Goal: Task Accomplishment & Management: Use online tool/utility

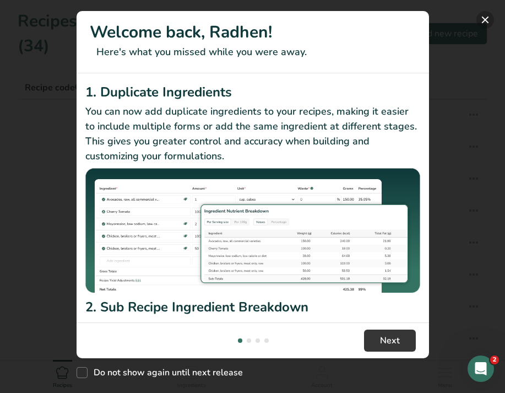
click at [486, 17] on button "New Features" at bounding box center [486, 20] width 18 height 18
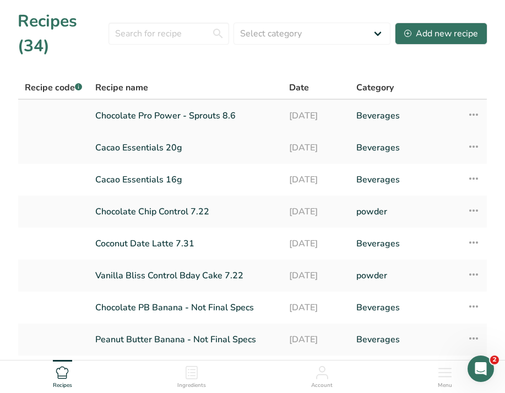
click at [238, 122] on link "Chocolate Pro Power - Sprouts 8.6" at bounding box center [185, 115] width 181 height 23
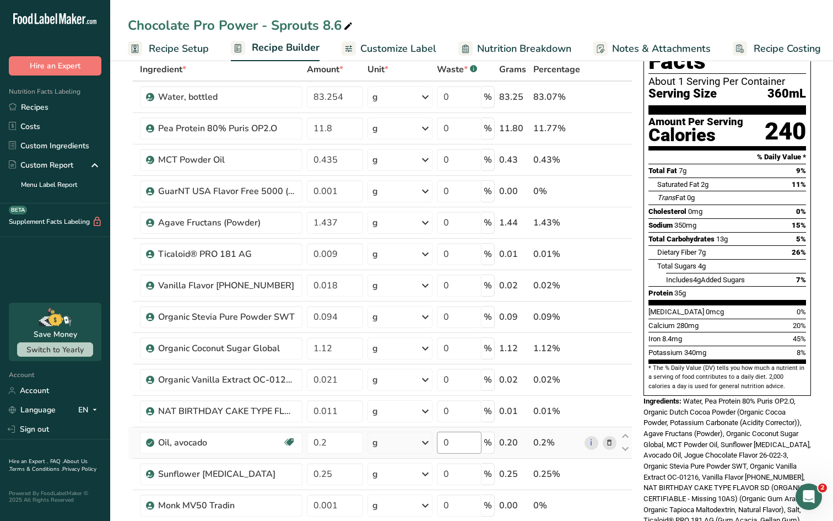
scroll to position [61, 0]
click at [322, 392] on input "0.2" at bounding box center [335, 443] width 56 height 22
click at [325, 392] on input "0.2" at bounding box center [335, 443] width 56 height 22
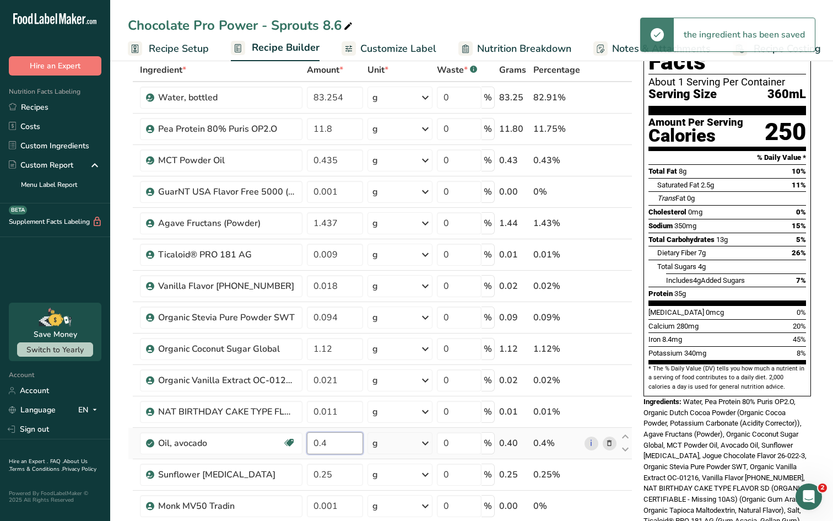
click at [343, 392] on input "0.4" at bounding box center [335, 443] width 56 height 22
type input "0.2"
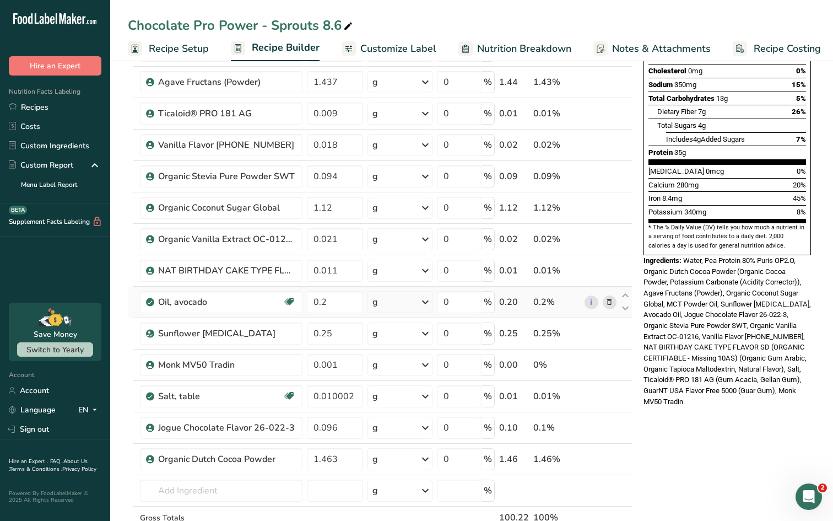
scroll to position [203, 0]
